Goal: Task Accomplishment & Management: Complete application form

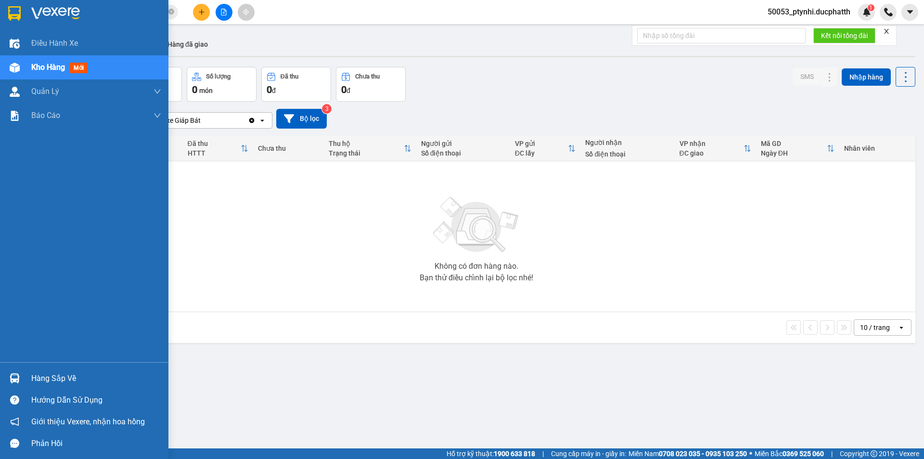
click at [18, 378] on img at bounding box center [15, 378] width 10 height 10
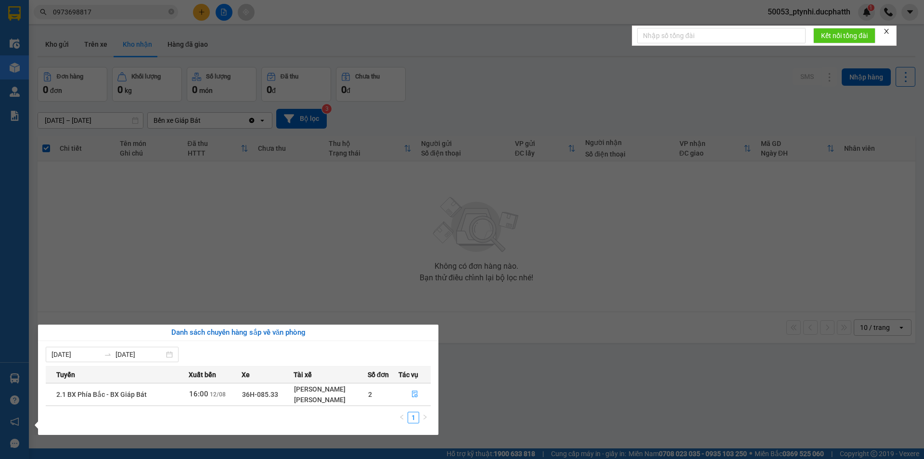
click at [258, 28] on section "Kết quả tìm kiếm ( 24 ) Bộ lọc Mã ĐH Trạng thái Món hàng Thu hộ Tổng cước Chưa …" at bounding box center [462, 229] width 924 height 459
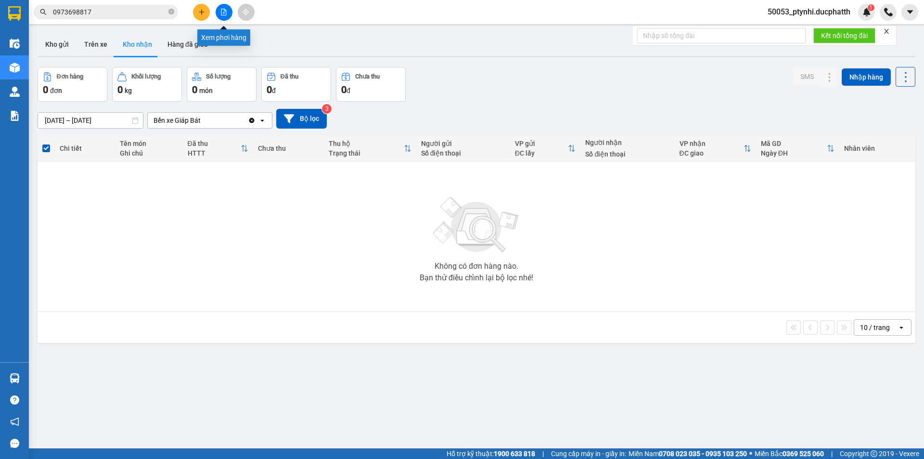
click at [228, 12] on button at bounding box center [224, 12] width 17 height 17
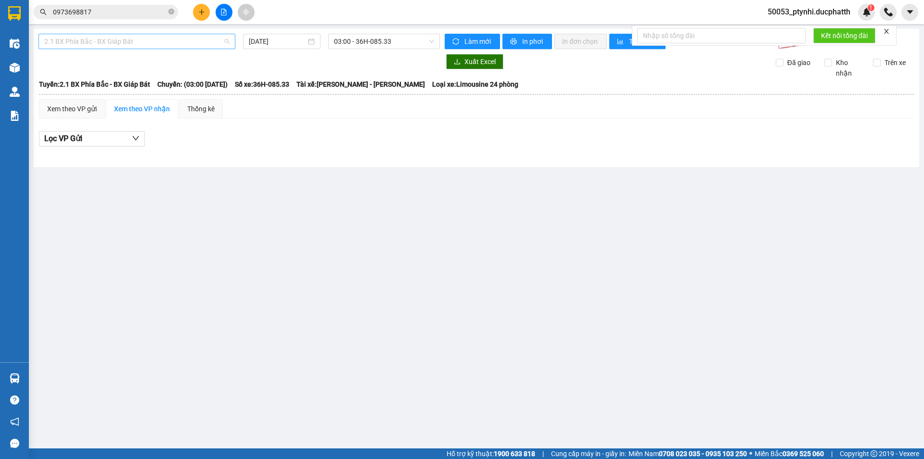
click at [163, 42] on span "2.1 BX Phía Bắc - BX Giáp Bát" at bounding box center [136, 41] width 185 height 14
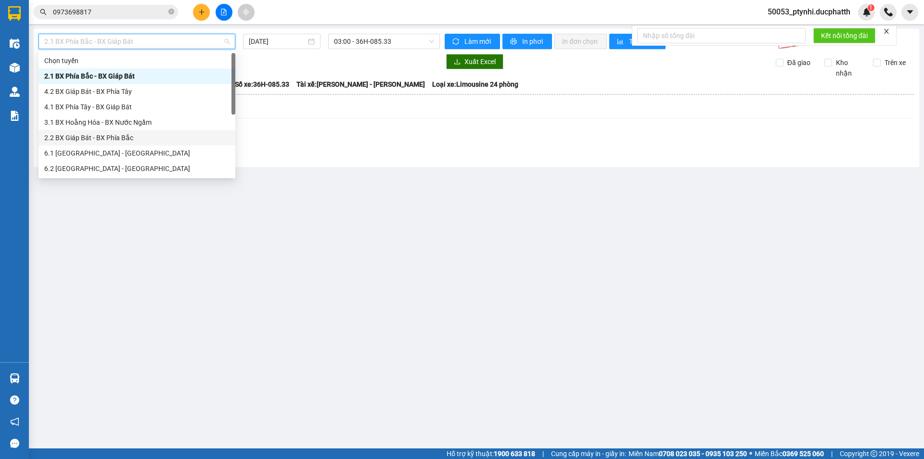
click at [122, 141] on div "2.2 BX Giáp Bát - BX Phía Bắc" at bounding box center [136, 137] width 185 height 11
type input "[DATE]"
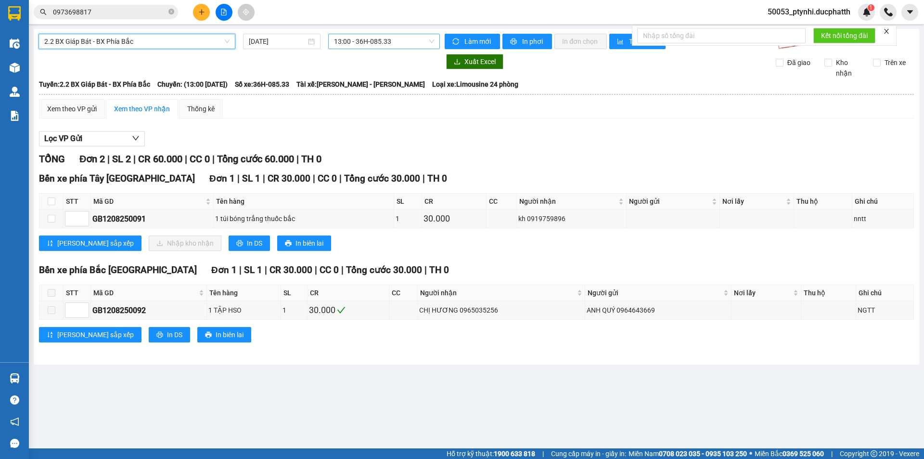
click at [352, 41] on span "13:00 - 36H-085.33" at bounding box center [384, 41] width 100 height 14
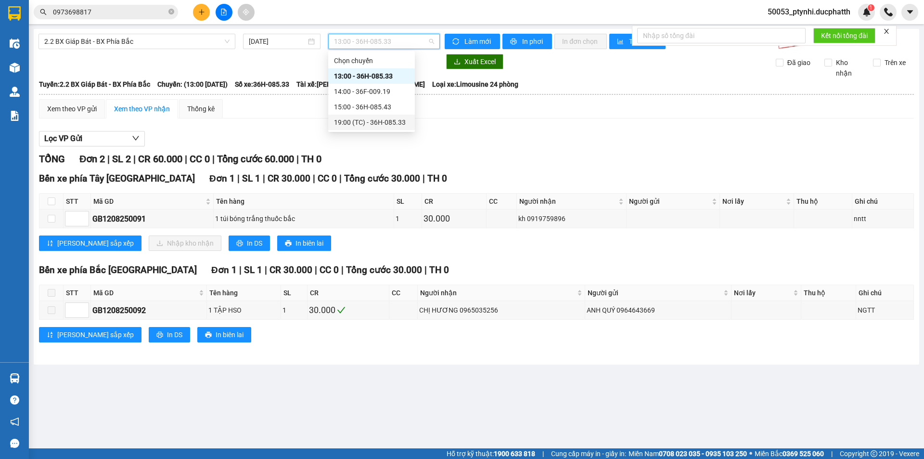
click at [359, 126] on div "19:00 (TC) - 36H-085.33" at bounding box center [371, 122] width 75 height 11
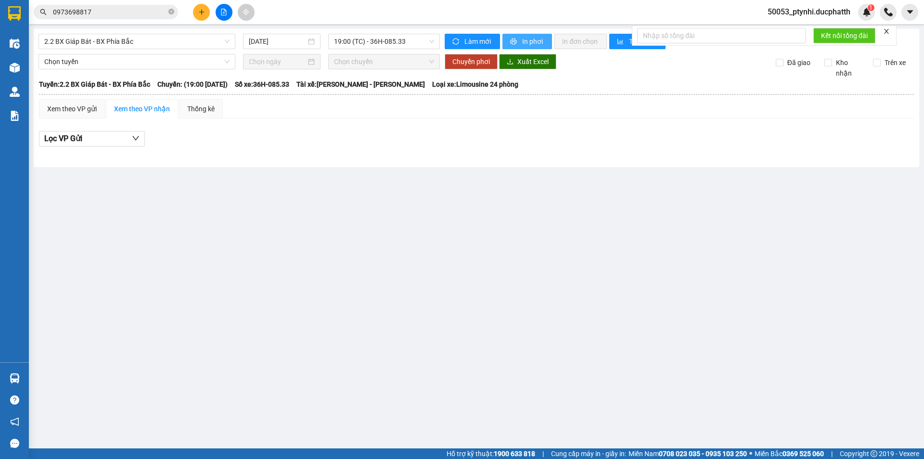
click at [532, 41] on span "In phơi" at bounding box center [533, 41] width 22 height 11
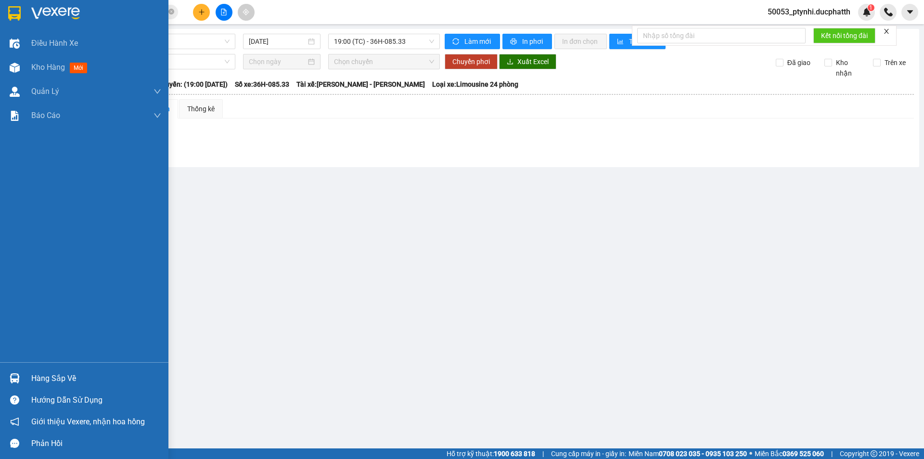
click at [15, 377] on img at bounding box center [15, 378] width 10 height 10
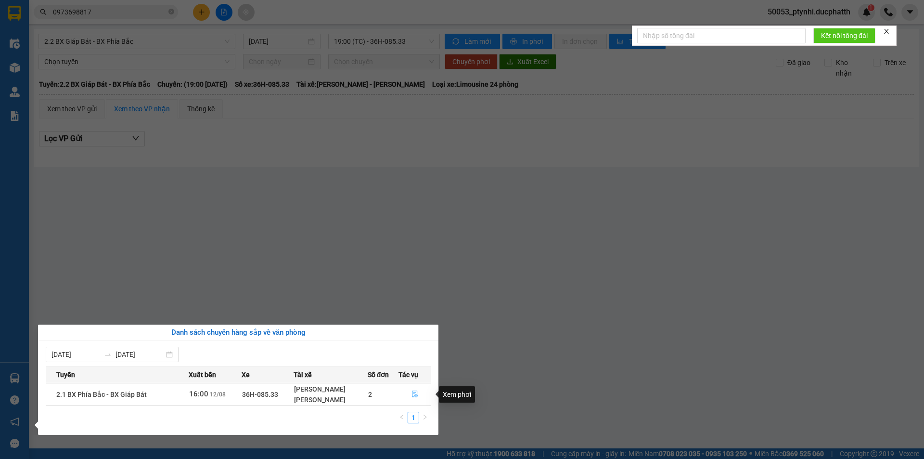
click at [417, 394] on icon "file-done" at bounding box center [414, 393] width 7 height 7
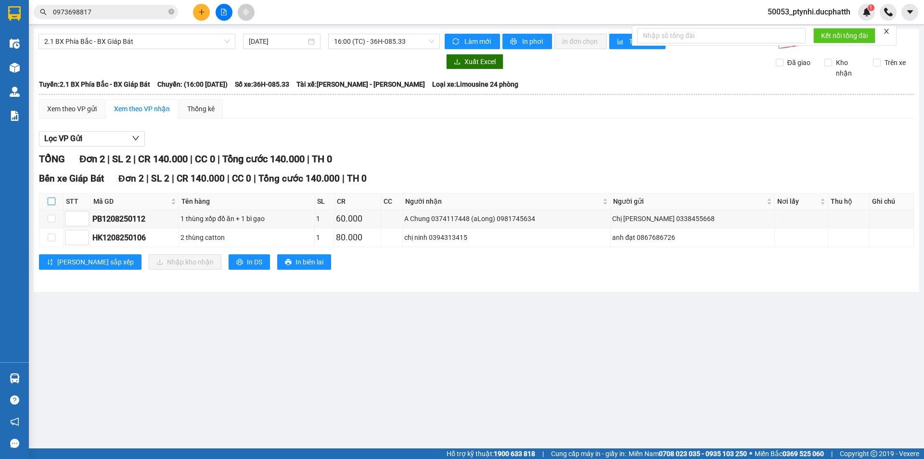
click at [51, 203] on input "checkbox" at bounding box center [52, 201] width 8 height 8
checkbox input "true"
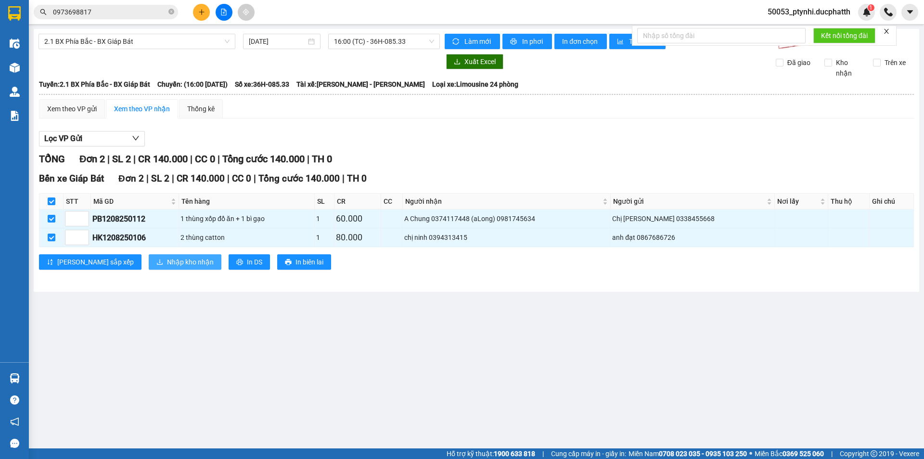
click at [167, 257] on span "Nhập kho nhận" at bounding box center [190, 261] width 47 height 11
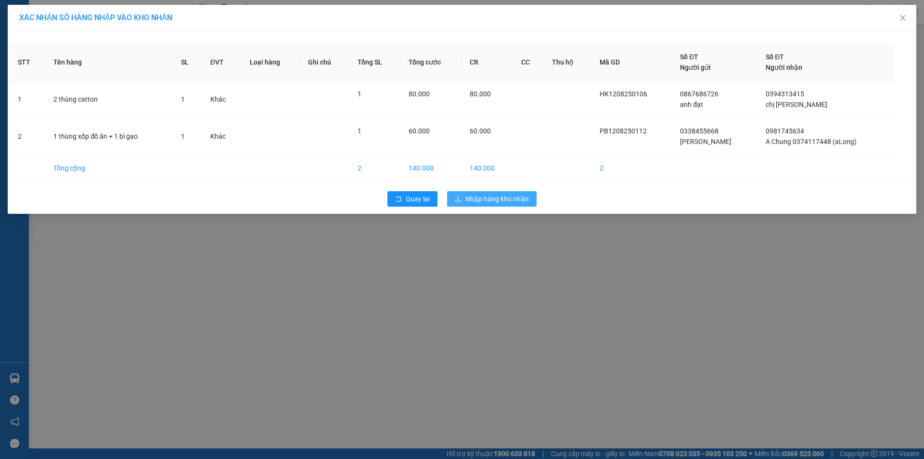
click at [499, 201] on span "Nhập hàng kho nhận" at bounding box center [497, 198] width 64 height 11
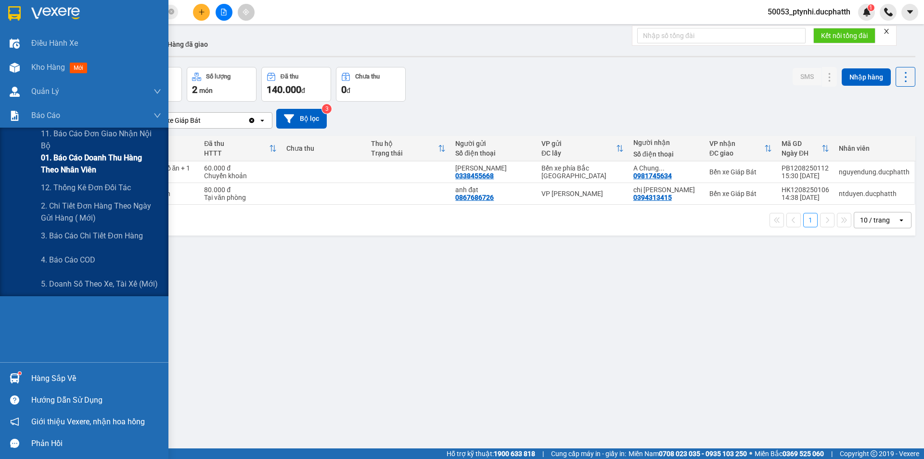
click at [56, 167] on span "01. Báo cáo doanh thu hàng theo nhân viên" at bounding box center [101, 164] width 120 height 24
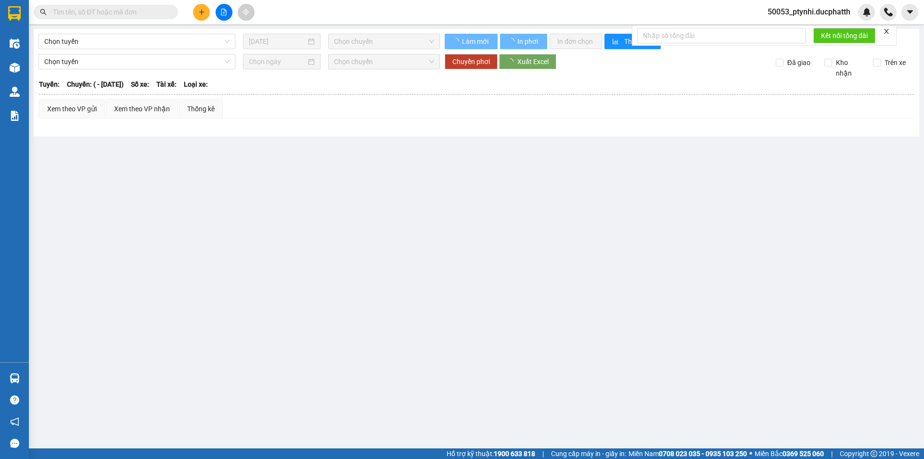
type input "23/04/2025"
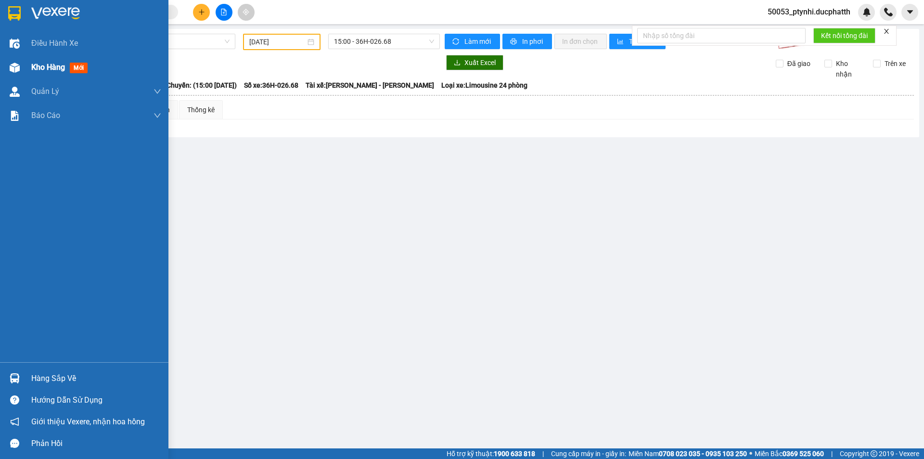
click at [20, 68] on div at bounding box center [14, 67] width 17 height 17
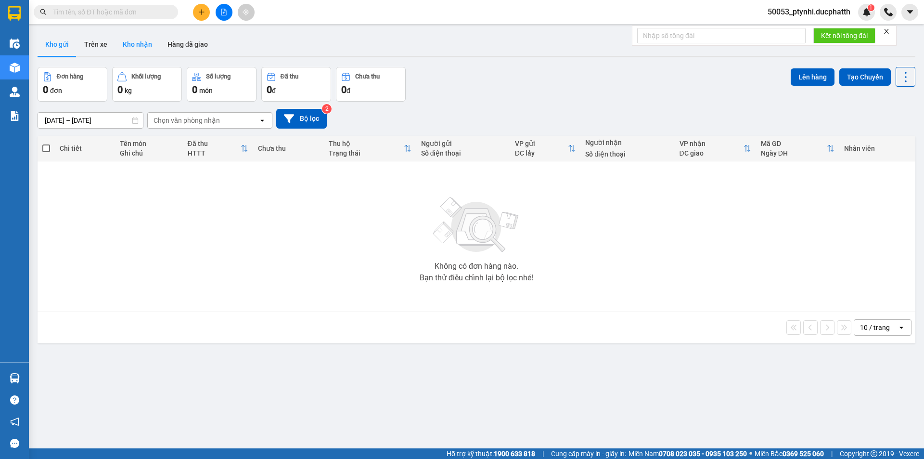
click at [139, 46] on button "Kho nhận" at bounding box center [137, 44] width 45 height 23
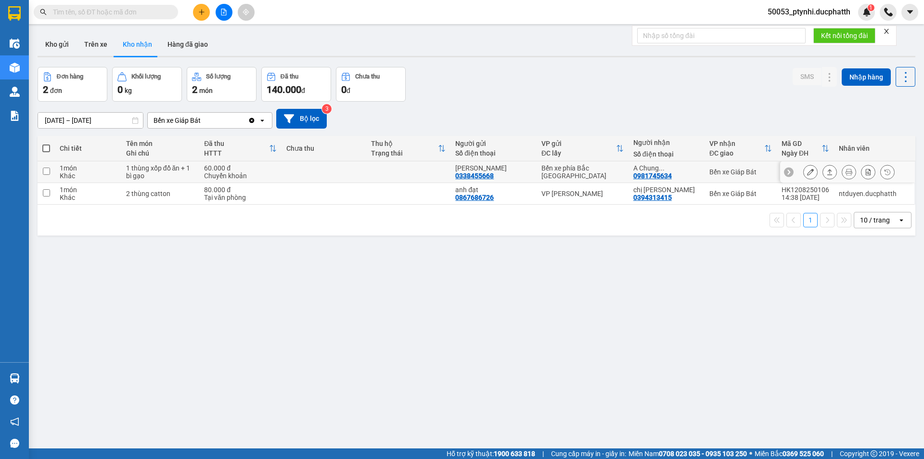
click at [307, 175] on td at bounding box center [324, 172] width 85 height 22
checkbox input "true"
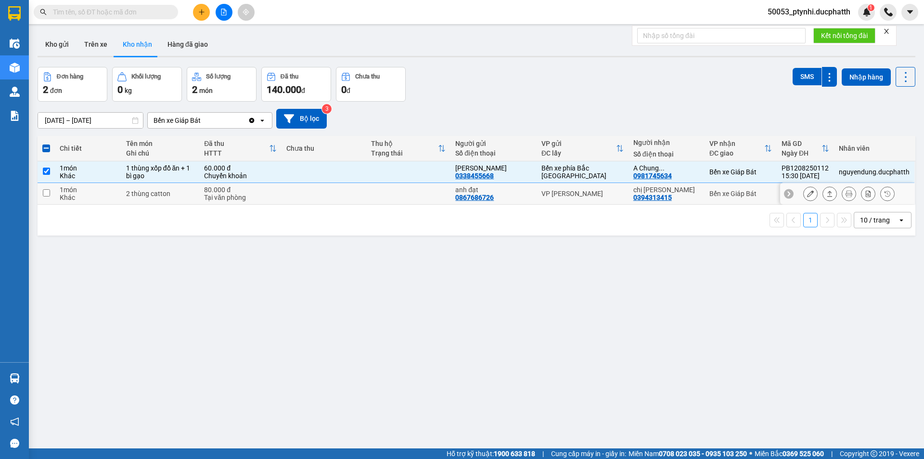
click at [413, 186] on td at bounding box center [408, 194] width 85 height 22
checkbox input "true"
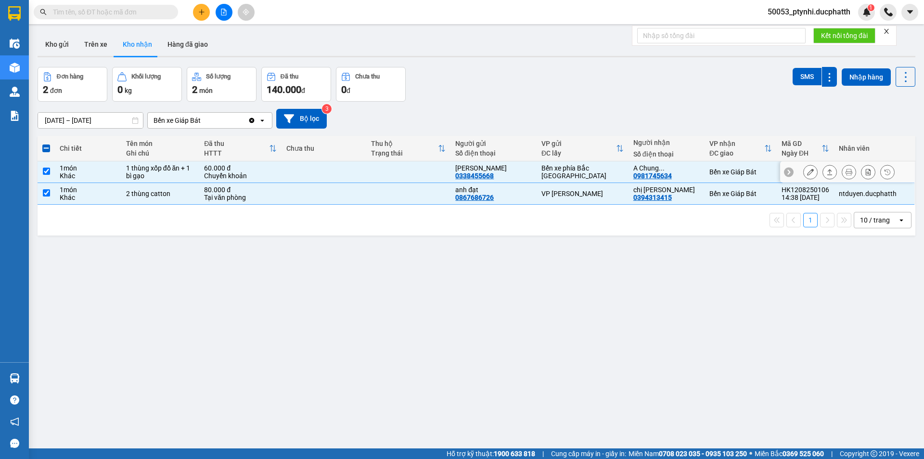
click at [383, 176] on td at bounding box center [408, 172] width 85 height 22
checkbox input "false"
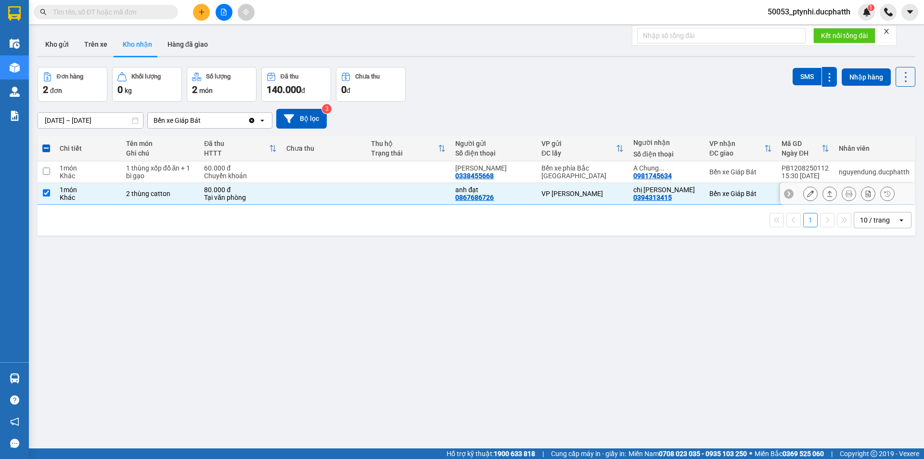
click at [807, 194] on icon at bounding box center [810, 193] width 7 height 7
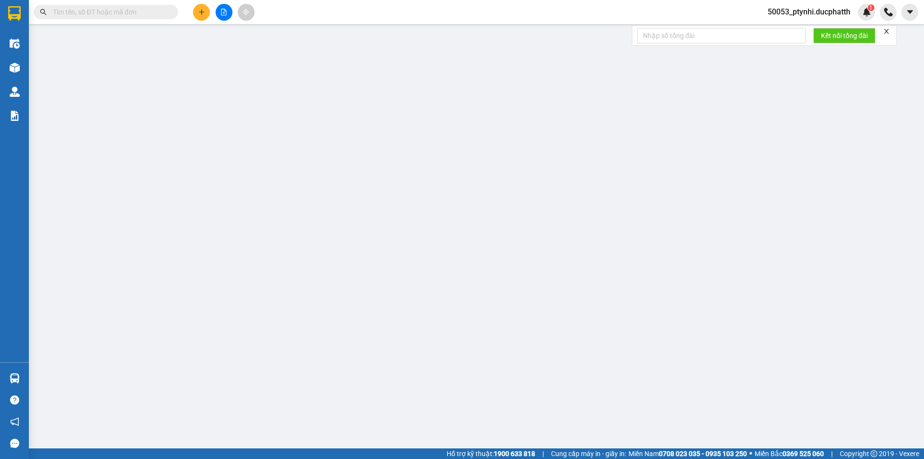
type input "0867686726"
type input "anh đạt"
type input "0394313415"
type input "chị [PERSON_NAME]"
type input "80.000"
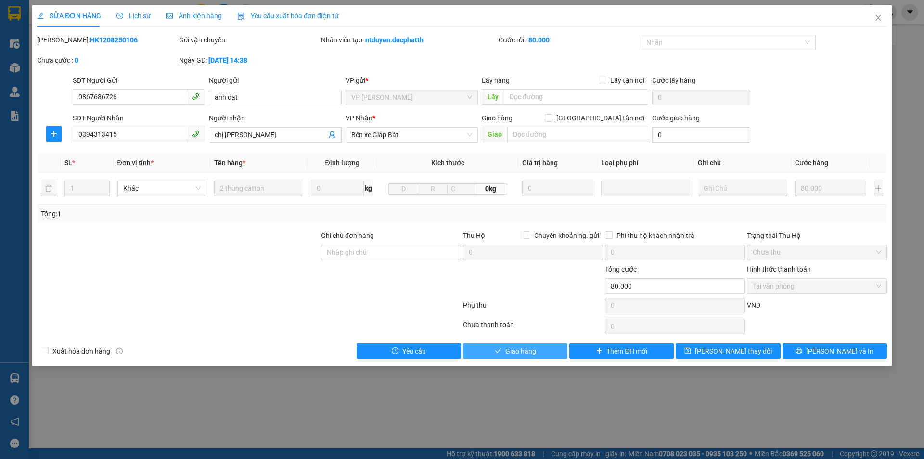
click at [489, 349] on button "Giao hàng" at bounding box center [515, 350] width 104 height 15
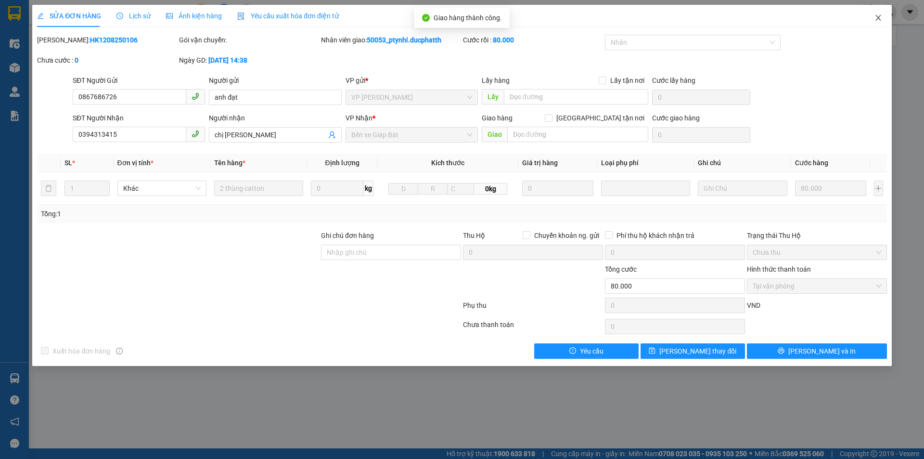
click at [877, 21] on icon "close" at bounding box center [878, 18] width 8 height 8
